Goal: Navigation & Orientation: Go to known website

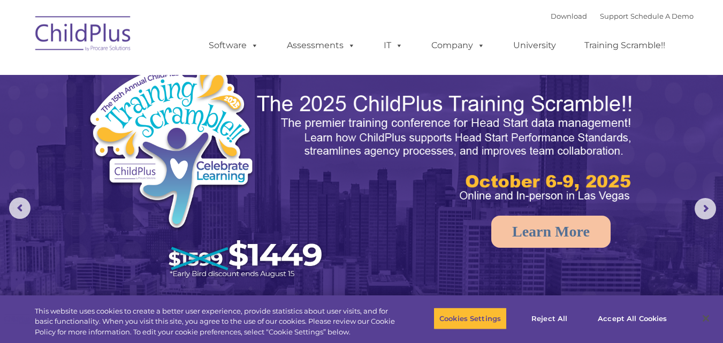
select select "MEDIUM"
click at [115, 34] on img at bounding box center [83, 35] width 107 height 53
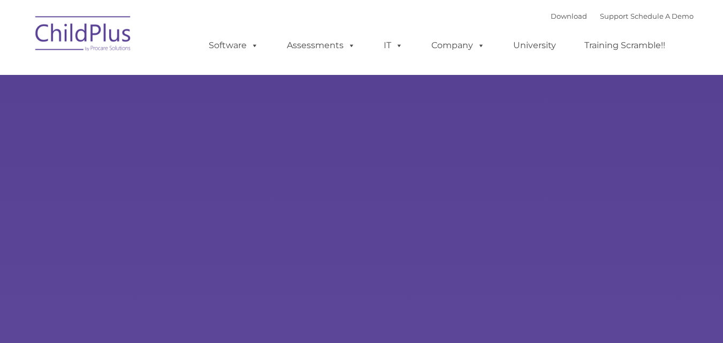
type input ""
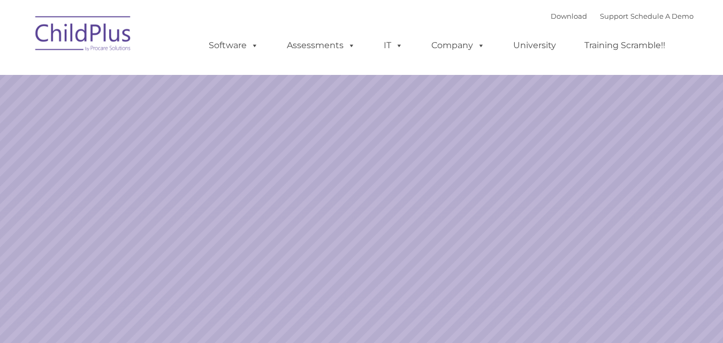
select select "MEDIUM"
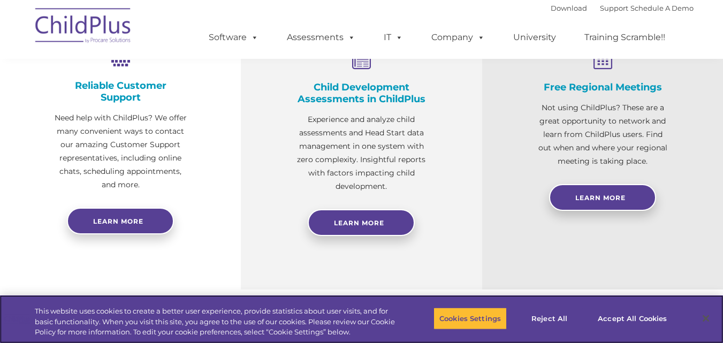
scroll to position [447, 0]
